Goal: Use online tool/utility: Utilize a website feature to perform a specific function

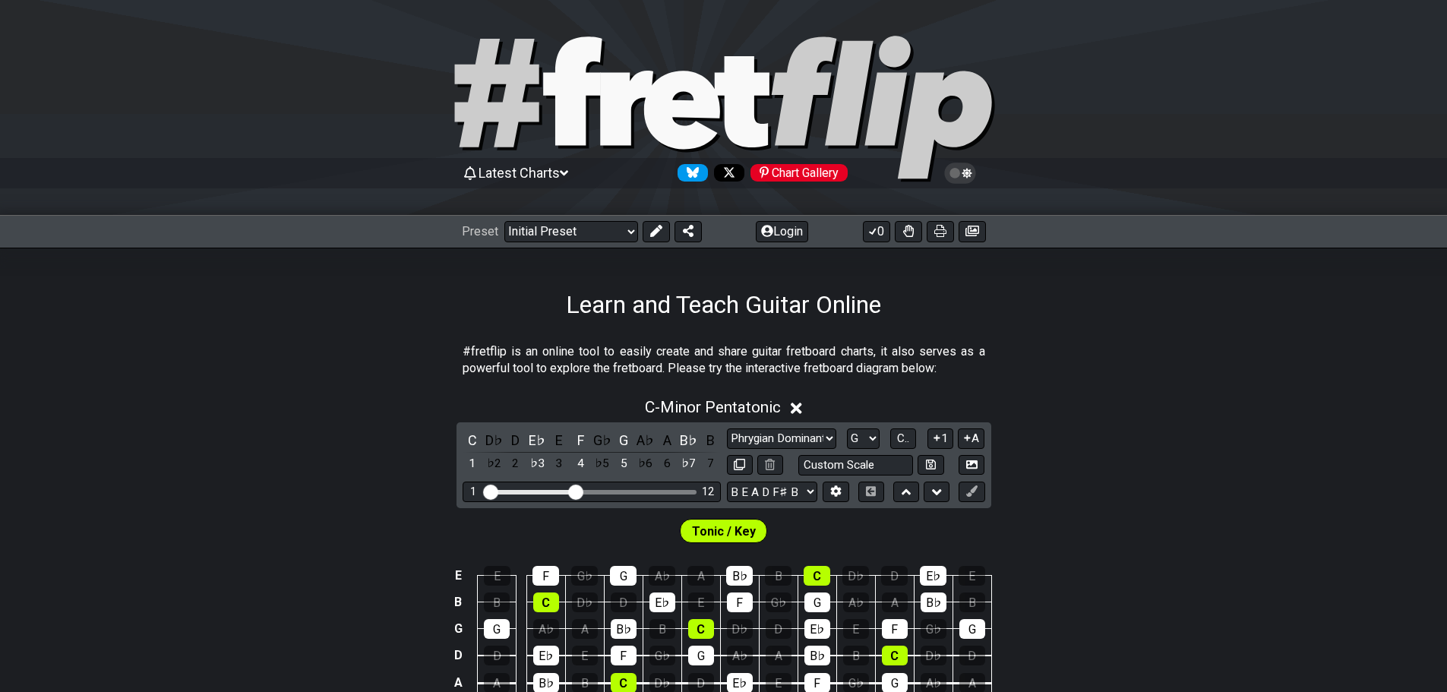
select select "Phrygian Dominant"
select select "G"
select select "B E A D F# B"
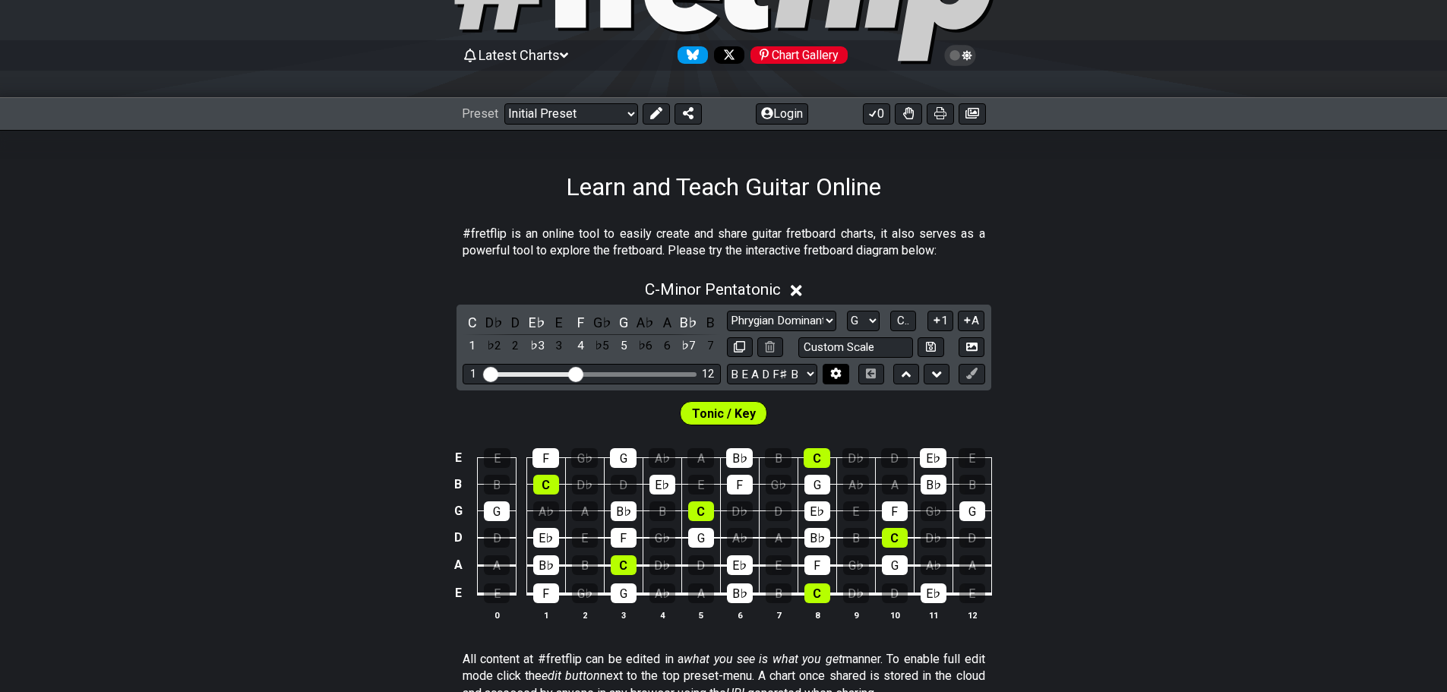
drag, startPoint x: 825, startPoint y: 371, endPoint x: 810, endPoint y: 368, distance: 15.4
click at [824, 371] on button at bounding box center [835, 374] width 26 height 21
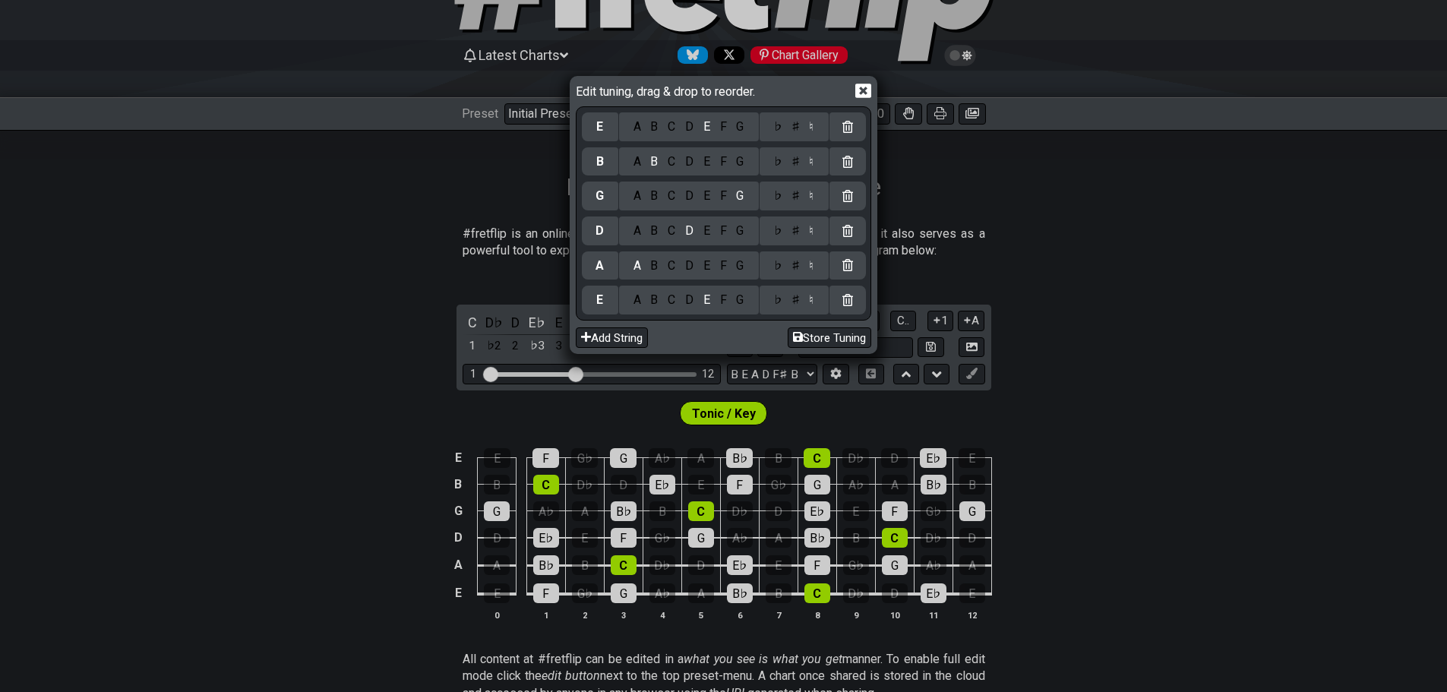
click at [737, 301] on div "G" at bounding box center [739, 300] width 17 height 17
select select "Minor Pentatonic"
select select "C"
select select "E A D G B E"
click at [797, 307] on div "♯" at bounding box center [795, 300] width 18 height 17
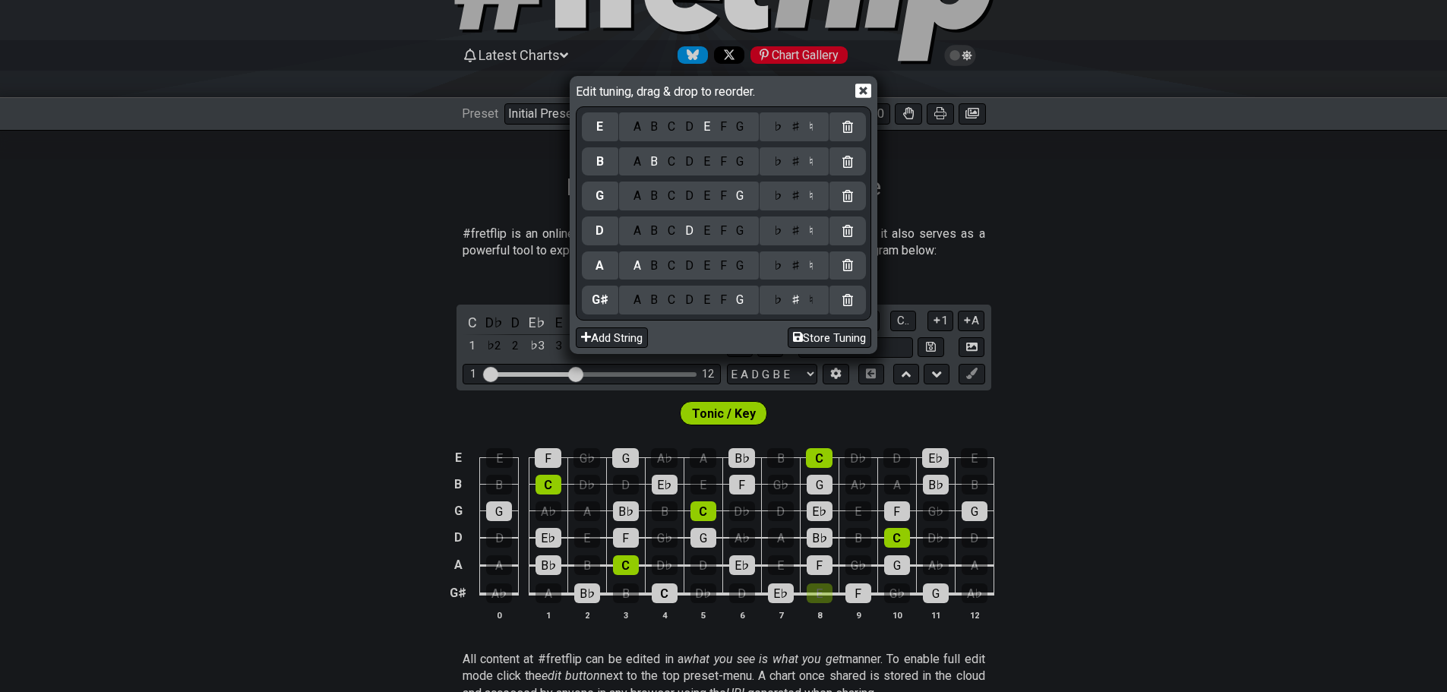
click at [698, 267] on div "D" at bounding box center [689, 265] width 18 height 17
click at [804, 279] on div "♭ ♯ ♮" at bounding box center [793, 265] width 69 height 29
click at [800, 274] on div "♭ ♯ ♮" at bounding box center [793, 265] width 69 height 29
click at [797, 274] on div "♭ ♯ ♮" at bounding box center [793, 265] width 69 height 29
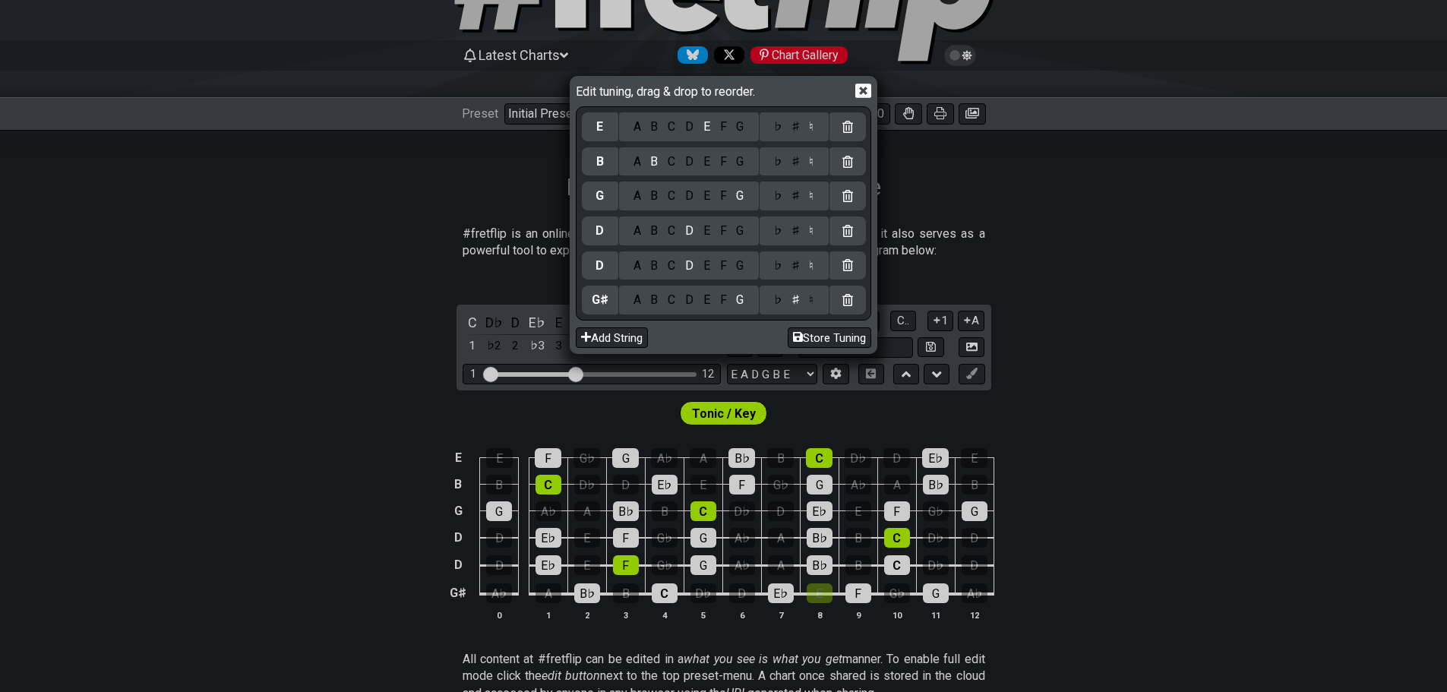
click at [796, 269] on div "♯" at bounding box center [795, 265] width 18 height 17
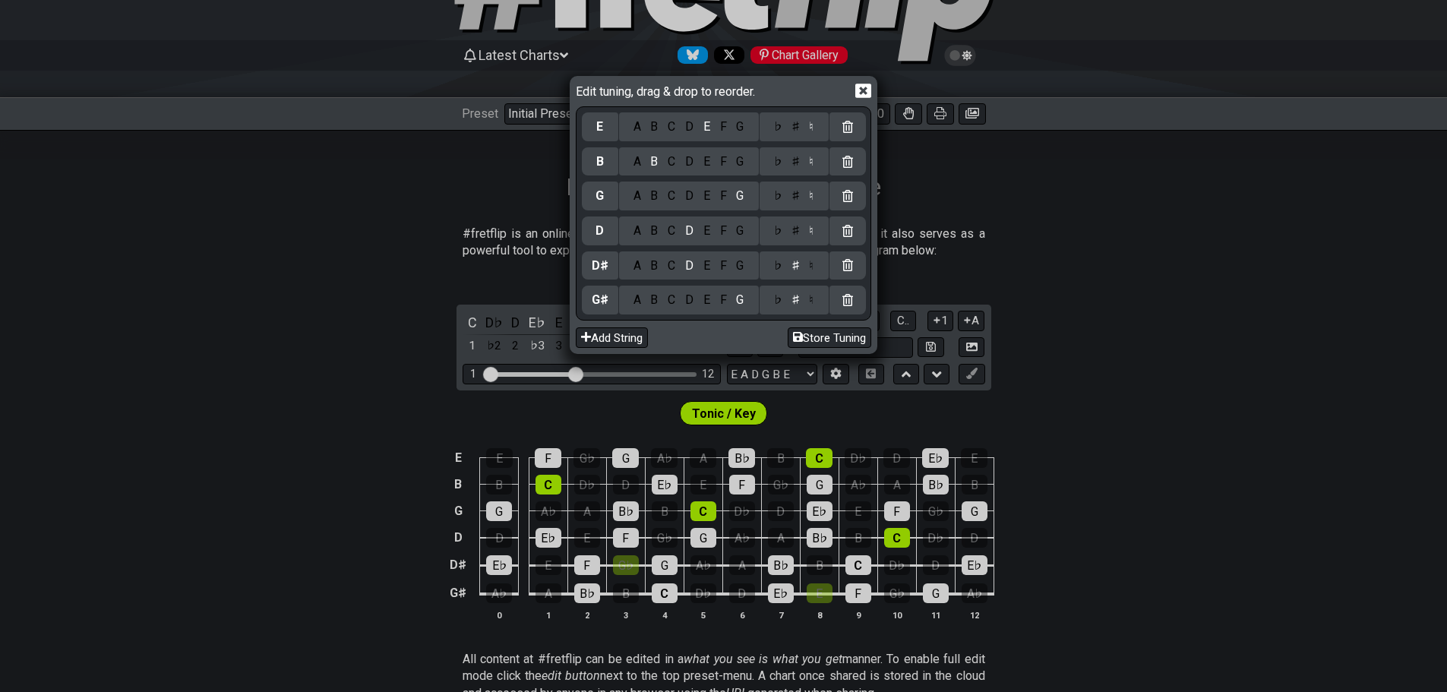
click at [749, 254] on div "A B C D E F G" at bounding box center [689, 265] width 140 height 29
click at [739, 226] on div "G" at bounding box center [739, 231] width 17 height 17
click at [789, 229] on div "♯" at bounding box center [795, 231] width 18 height 17
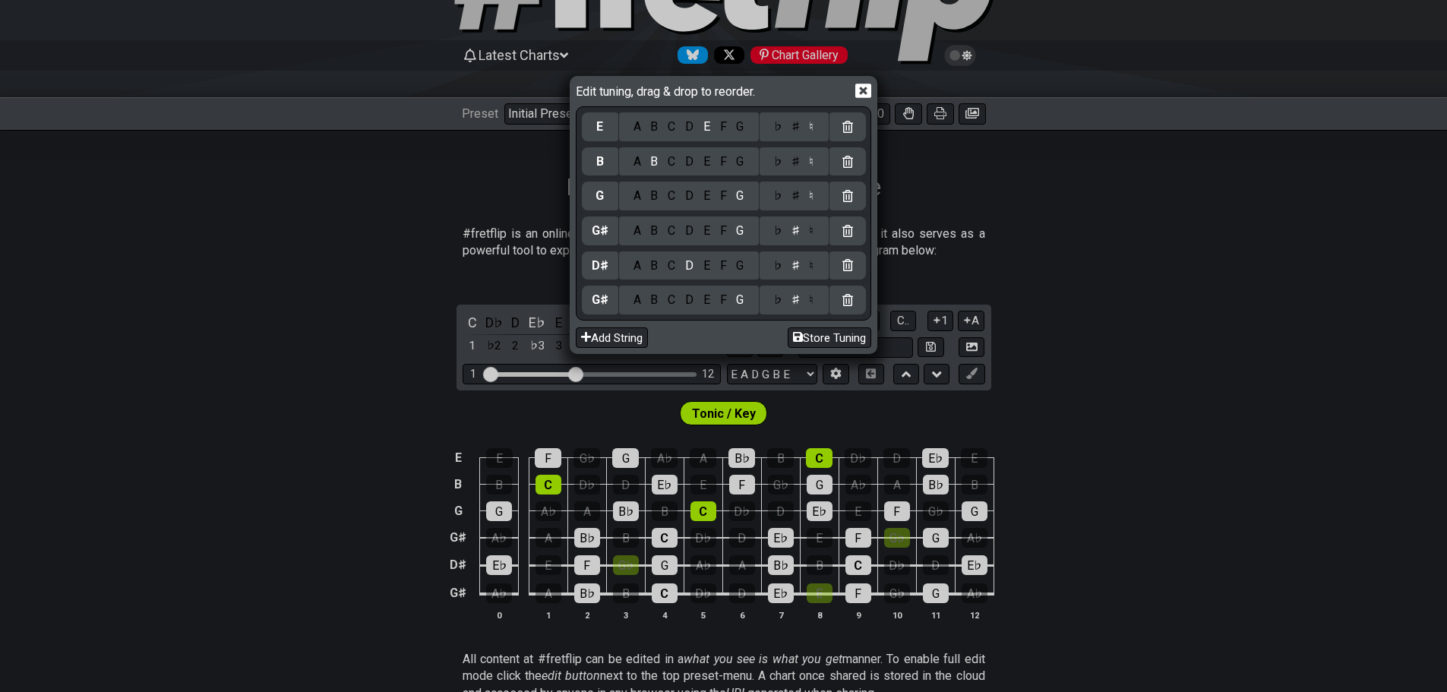
click at [674, 202] on div "C" at bounding box center [671, 196] width 17 height 17
click at [792, 199] on div "♯" at bounding box center [795, 196] width 18 height 17
click at [721, 153] on div "F" at bounding box center [723, 161] width 17 height 17
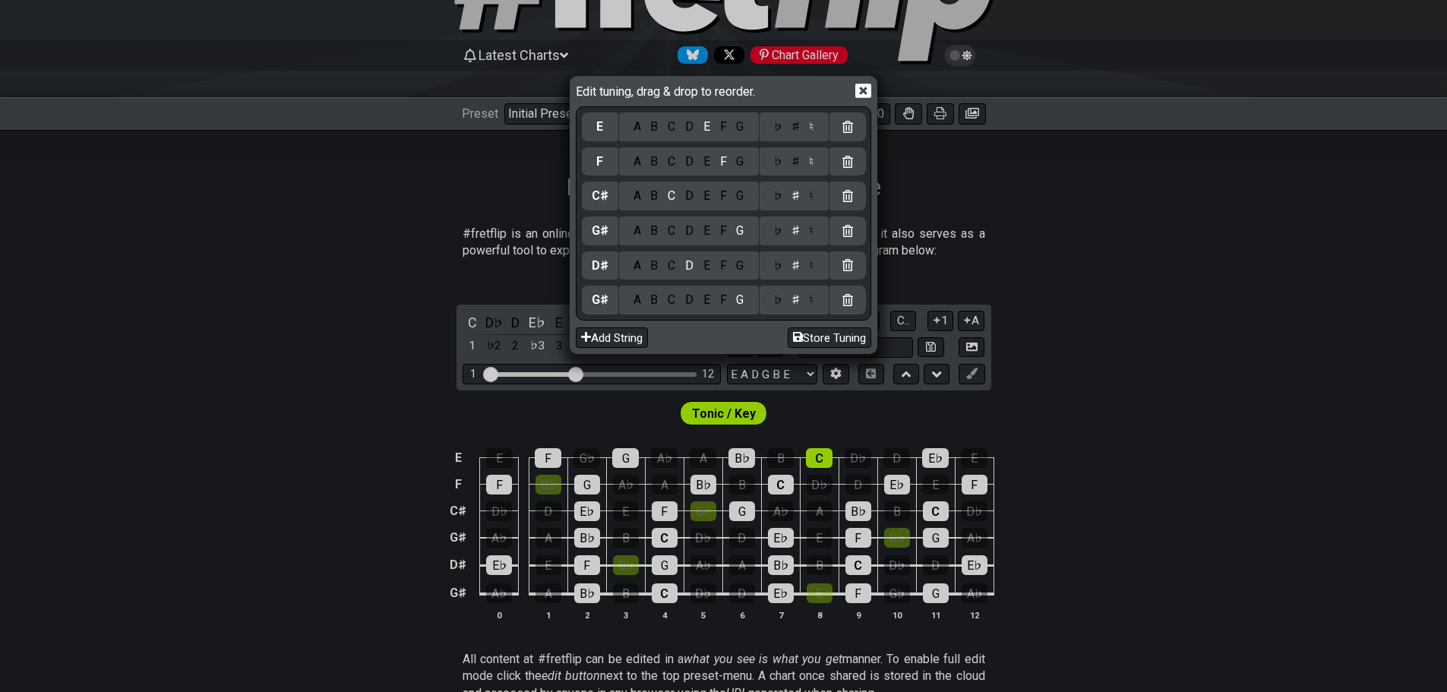
click at [635, 120] on div "A" at bounding box center [636, 126] width 17 height 17
click at [796, 126] on div "♯" at bounding box center [795, 126] width 18 height 17
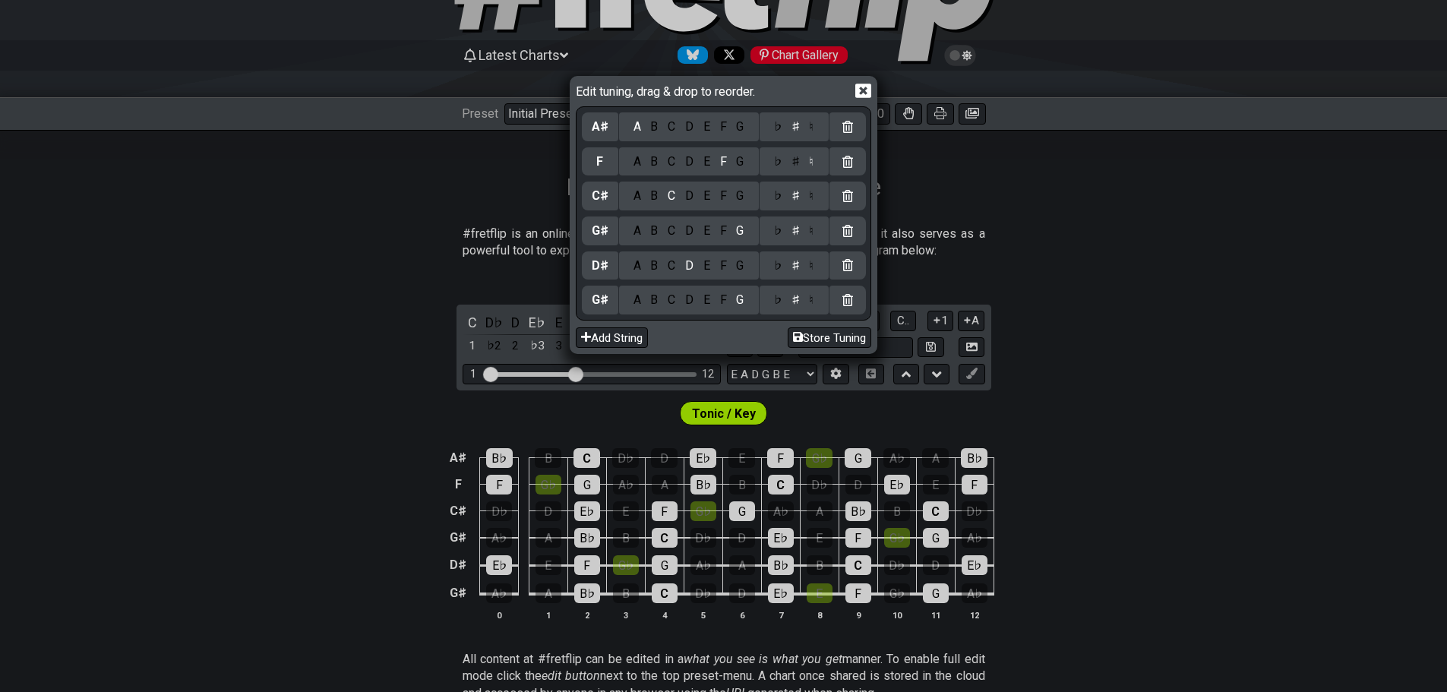
click at [857, 87] on icon at bounding box center [863, 91] width 16 height 14
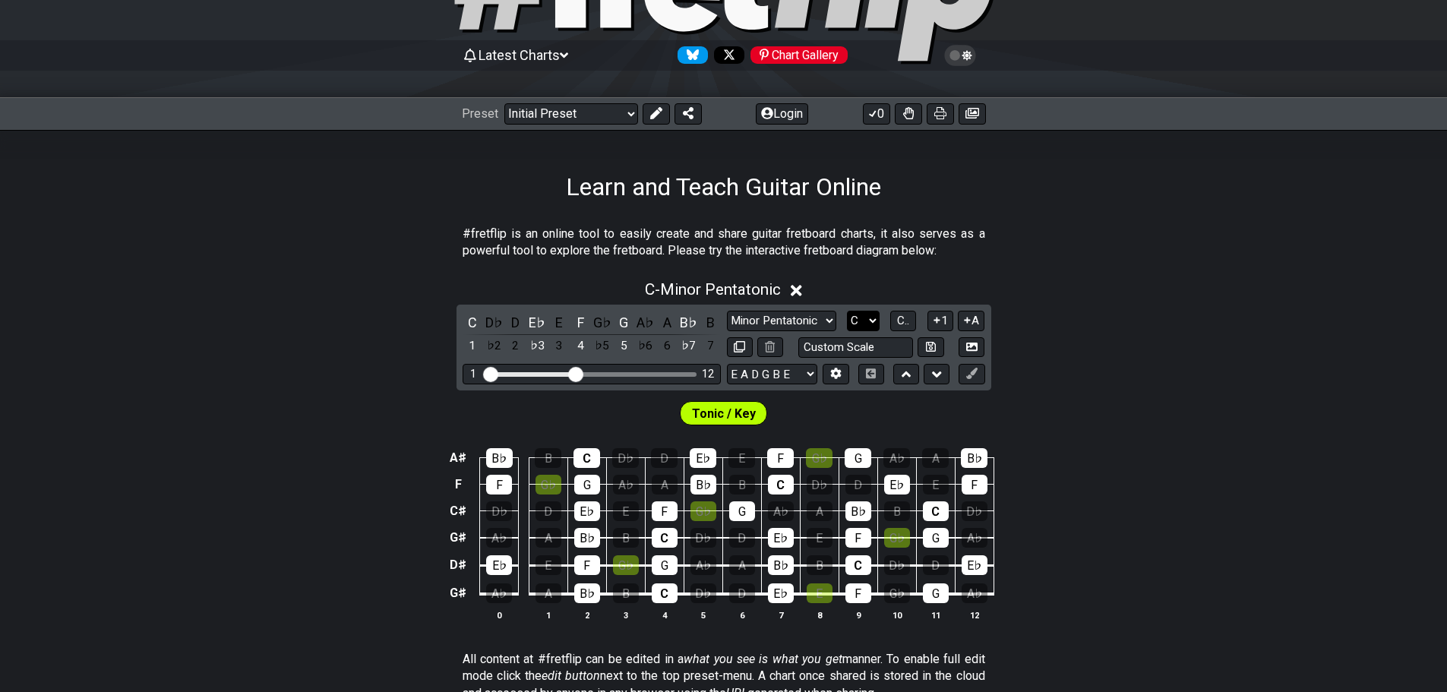
click at [861, 323] on select "A♭ A A♯ B♭ B C C♯ D♭ D D♯ E♭ E F F♯ G♭ G G♯" at bounding box center [863, 321] width 33 height 21
select select "G#"
click at [847, 311] on select "A♭ A A♯ B♭ B C C♯ D♭ D D♯ E♭ E F F♯ G♭ G G♯" at bounding box center [863, 321] width 33 height 21
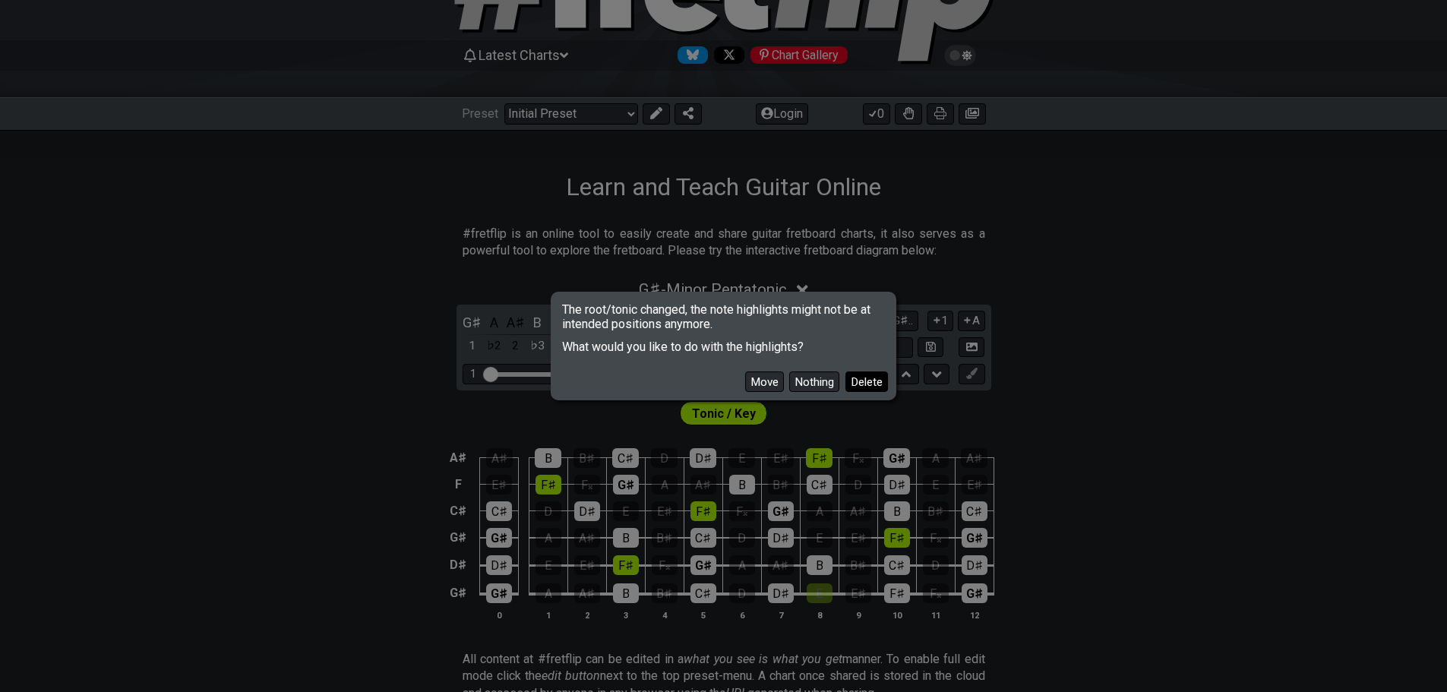
click at [868, 381] on button "Delete" at bounding box center [866, 381] width 43 height 21
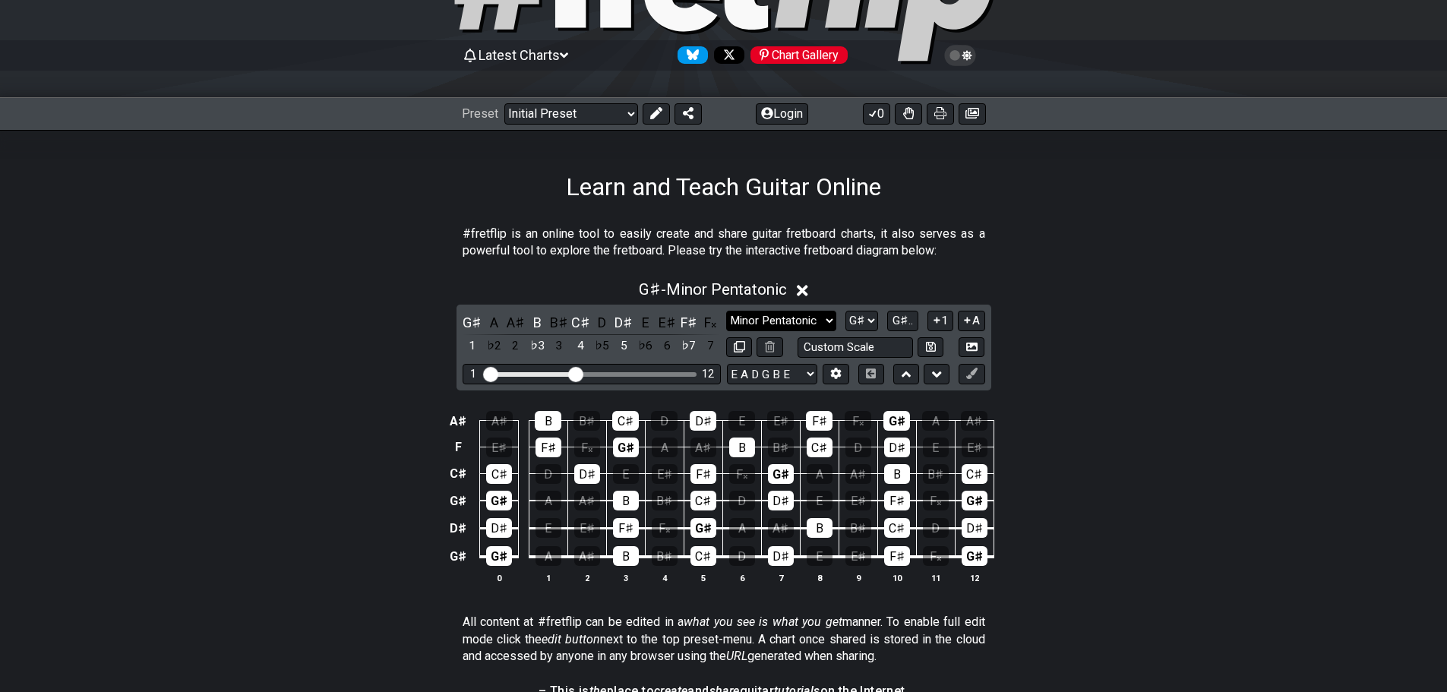
click at [794, 326] on select "Minor Pentatonic Click to edit Minor Pentatonic Major Pentatonic Minor Blues Ma…" at bounding box center [780, 321] width 109 height 21
click at [726, 311] on select "Minor Pentatonic Click to edit Minor Pentatonic Major Pentatonic Minor Blues Ma…" at bounding box center [780, 321] width 109 height 21
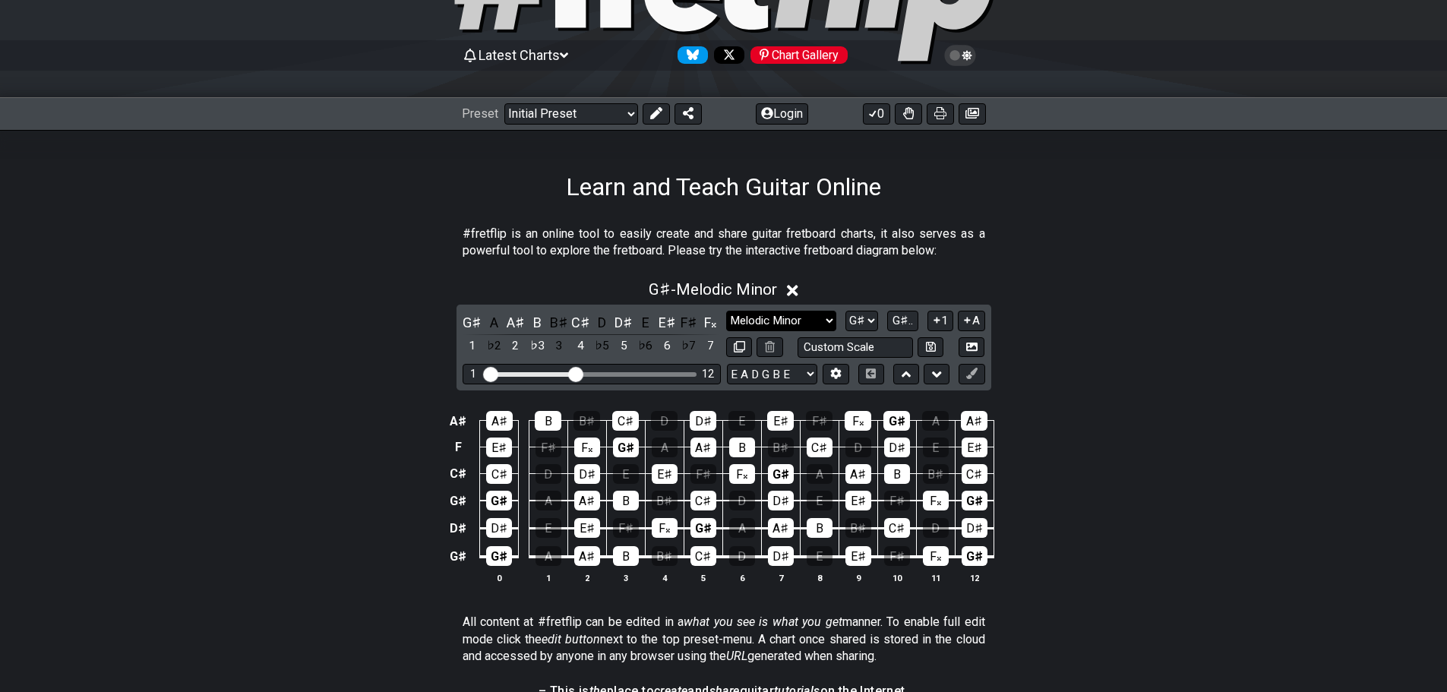
click at [746, 318] on select "Minor Pentatonic Click to edit Minor Pentatonic Major Pentatonic Minor Blues Ma…" at bounding box center [780, 321] width 109 height 21
select select "Sym. Dim. / Half-Whole"
click at [726, 311] on select "Minor Pentatonic Click to edit Minor Pentatonic Major Pentatonic Minor Blues Ma…" at bounding box center [780, 321] width 109 height 21
